Goal: Task Accomplishment & Management: Use online tool/utility

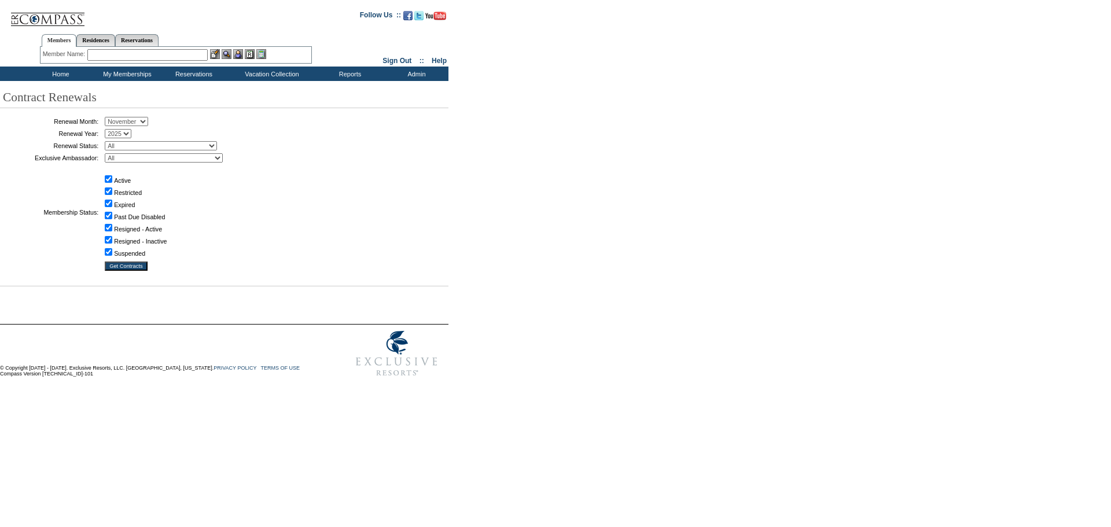
click at [148, 121] on select "January February March April May June July August September October November De…" at bounding box center [126, 121] width 43 height 9
select select "10"
click at [109, 117] on select "January February March April May June July August September October November De…" at bounding box center [126, 121] width 43 height 9
click at [142, 161] on select "All Abell, C. Accounting (MSM), T. Admin, I. Administrator, M. Ambriz, A. Arnas…" at bounding box center [164, 157] width 118 height 9
select select "58317"
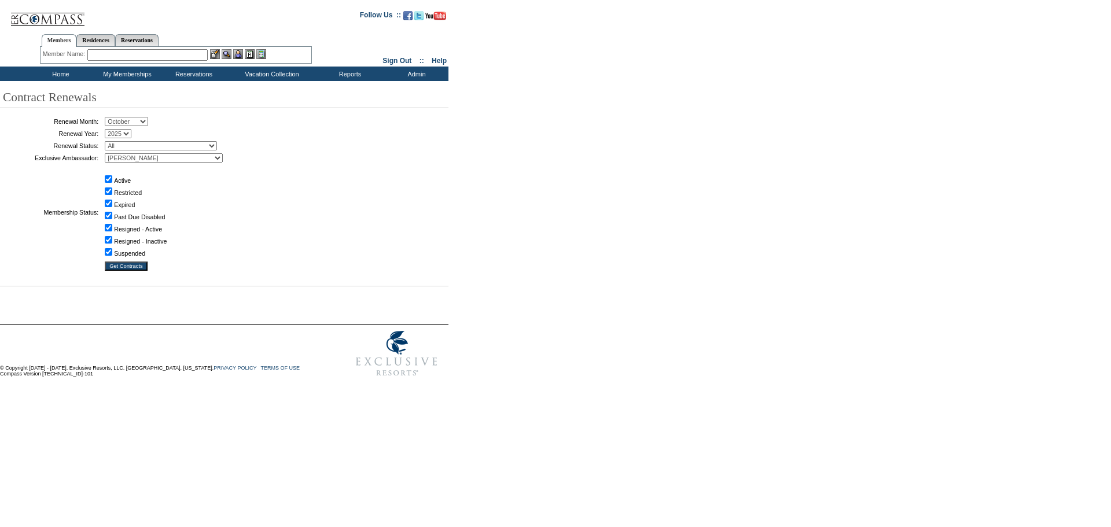
click at [109, 155] on select "All Abell, C. Accounting (MSM), T. Admin, I. Administrator, M. Ambriz, A. Arnas…" at bounding box center [164, 157] width 118 height 9
click at [135, 268] on input "Get Contracts" at bounding box center [126, 266] width 43 height 9
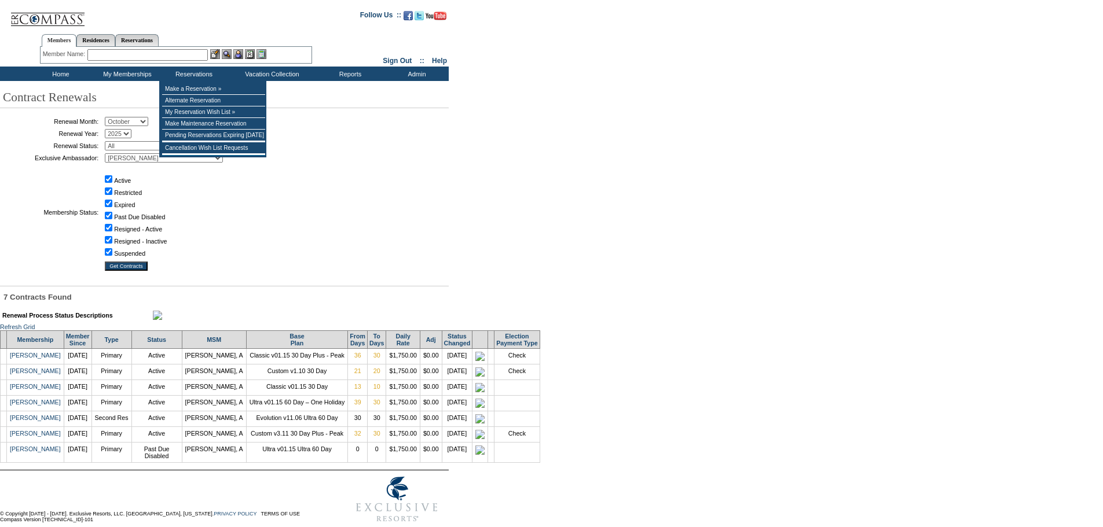
click at [200, 59] on input "text" at bounding box center [147, 55] width 120 height 12
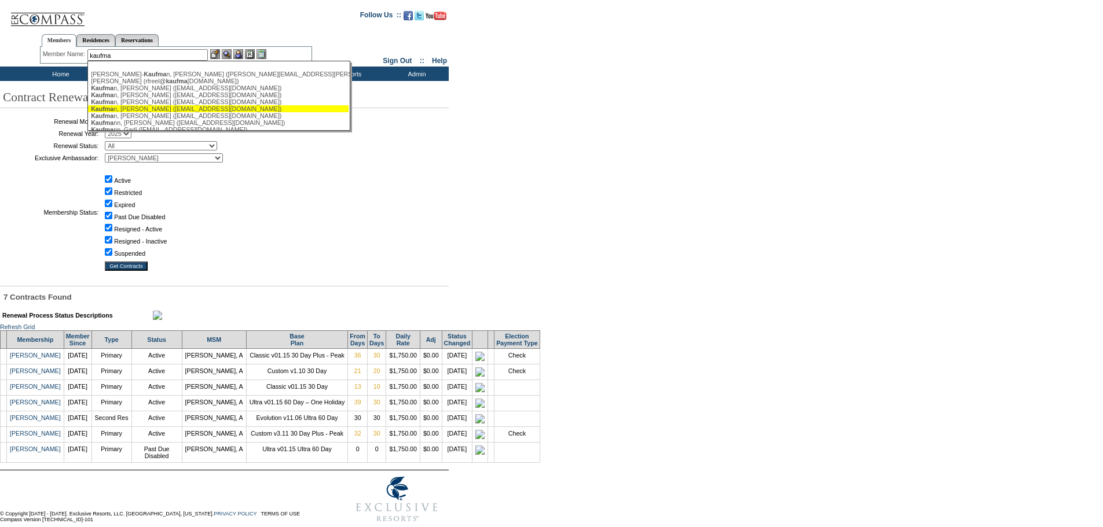
click at [226, 112] on div "Kaufma n, [PERSON_NAME] ([EMAIL_ADDRESS][DOMAIN_NAME])" at bounding box center [218, 108] width 255 height 7
type input "[PERSON_NAME] ([EMAIL_ADDRESS][DOMAIN_NAME])"
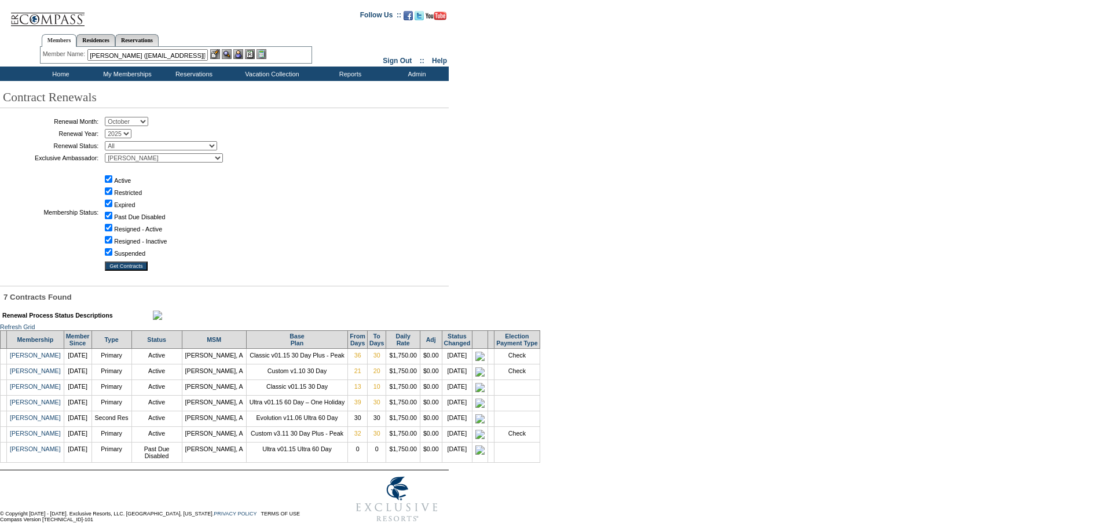
click at [240, 55] on img at bounding box center [238, 54] width 10 height 10
click at [229, 53] on img at bounding box center [227, 54] width 10 height 10
